Goal: Information Seeking & Learning: Learn about a topic

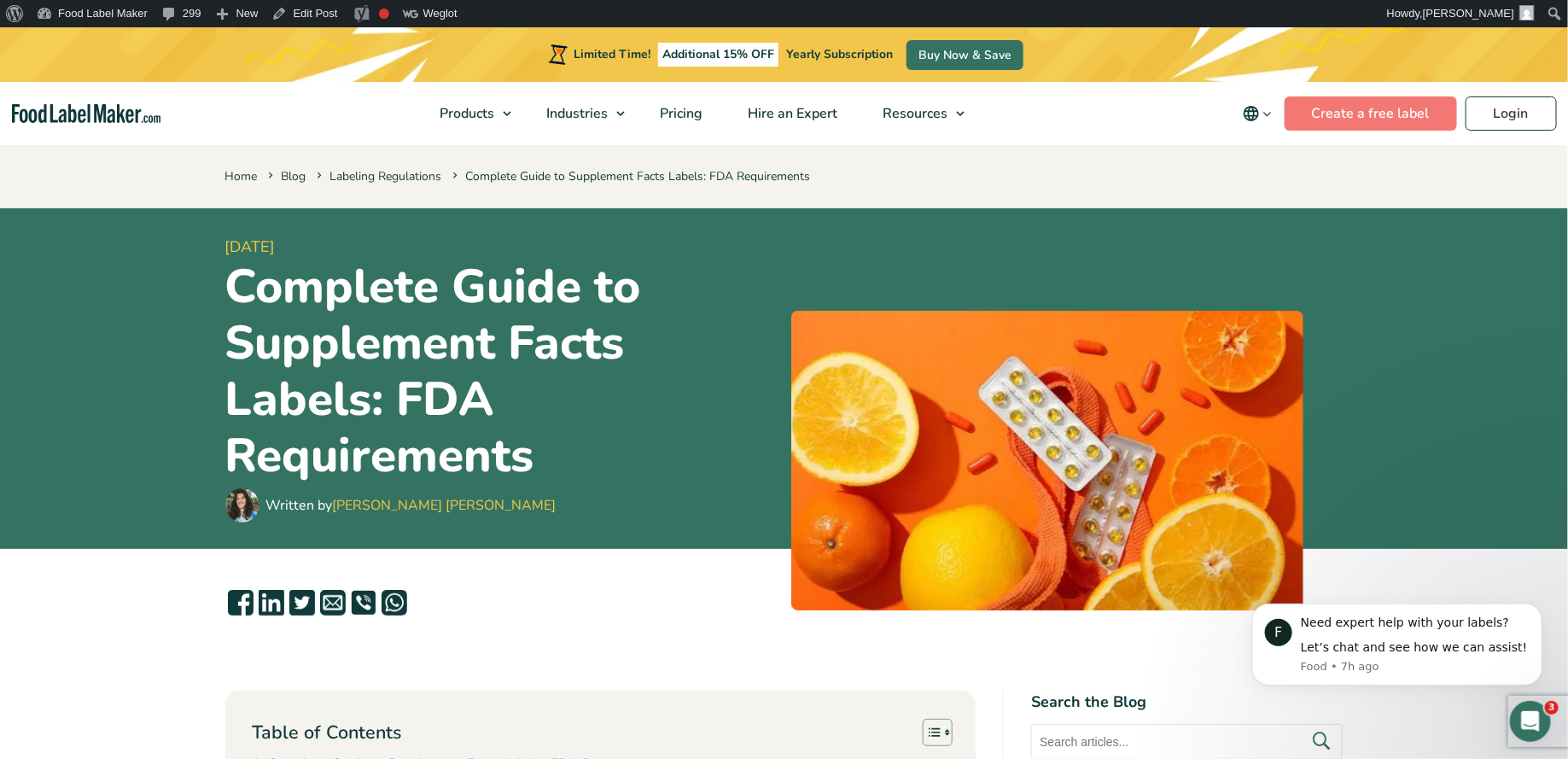
click at [344, 266] on h1 "Complete Guide to Supplement Facts Labels: FDA Requirements" at bounding box center [501, 371] width 552 height 225
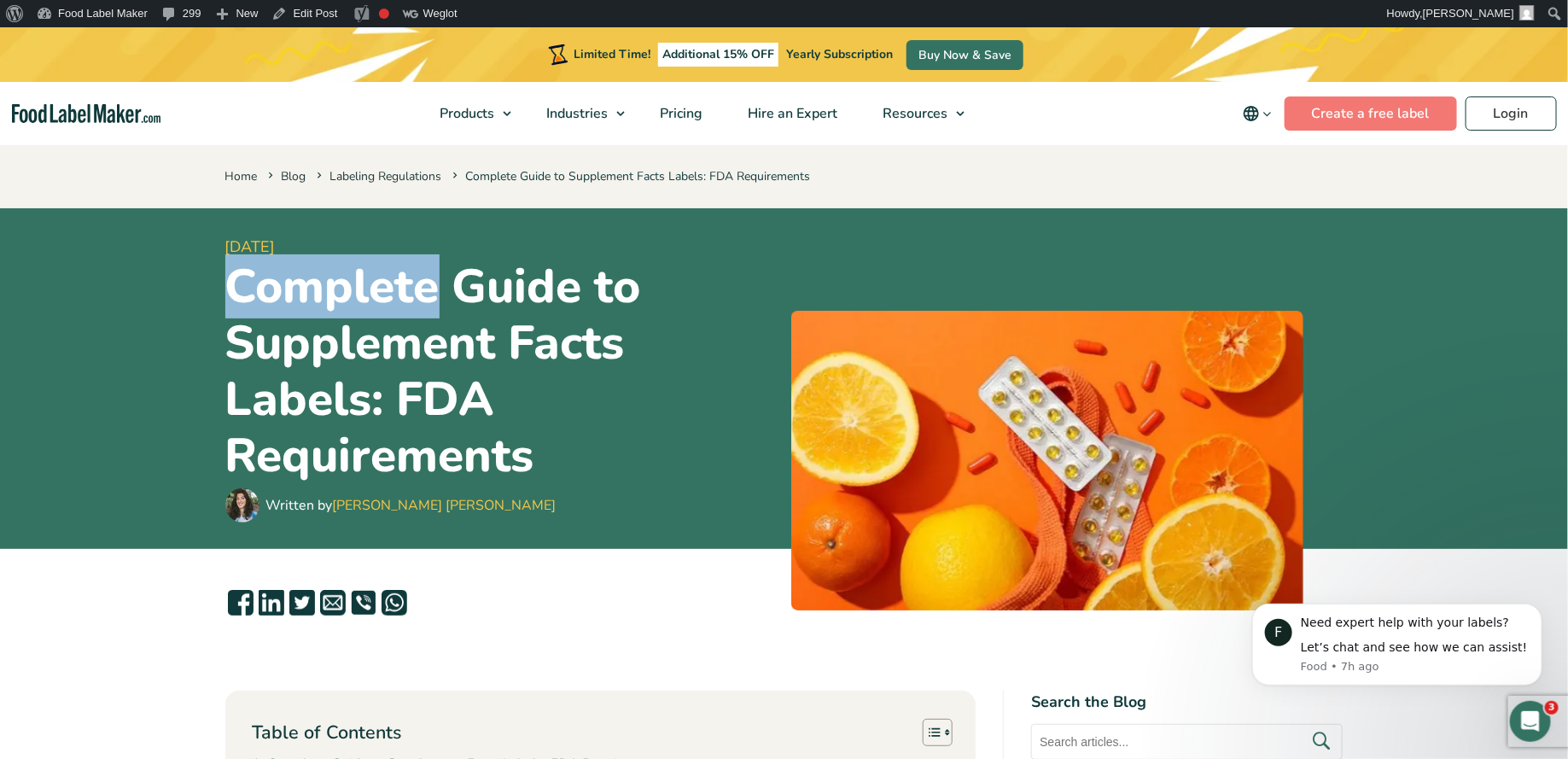
click at [344, 266] on h1 "Complete Guide to Supplement Facts Labels: FDA Requirements" at bounding box center [501, 371] width 552 height 225
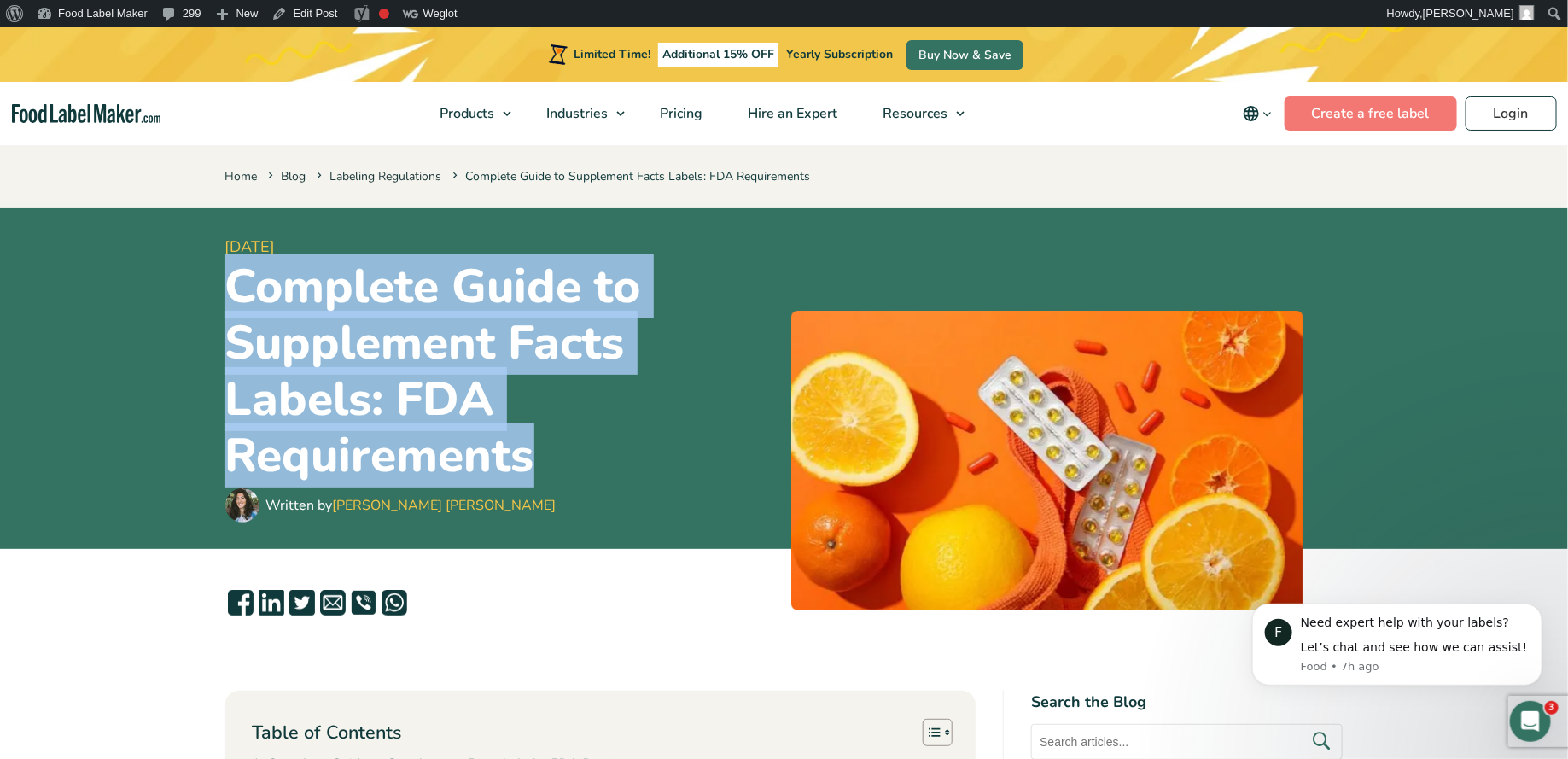
copy div "Complete Guide to Supplement Facts Labels: FDA Requirements"
click at [591, 413] on h1 "Complete Guide to Supplement Facts Labels: FDA Requirements" at bounding box center [501, 371] width 552 height 225
